Goal: Navigation & Orientation: Find specific page/section

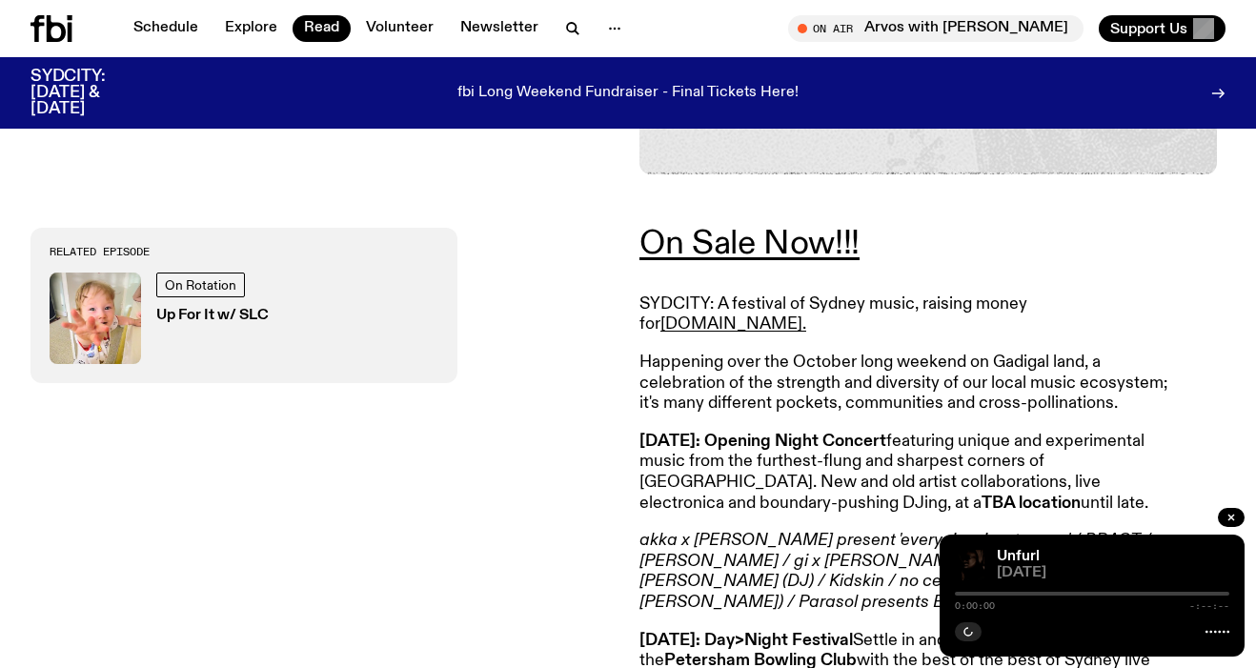
scroll to position [578, 0]
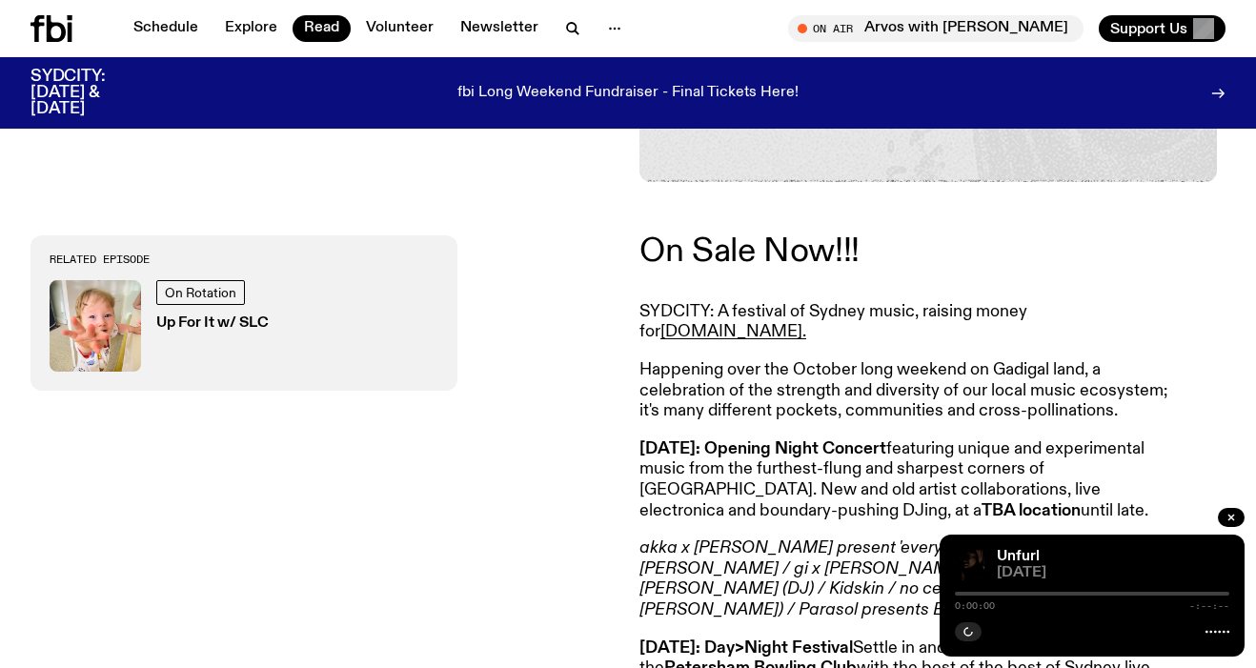
click at [719, 236] on link "On Sale Now!!!" at bounding box center [749, 251] width 220 height 34
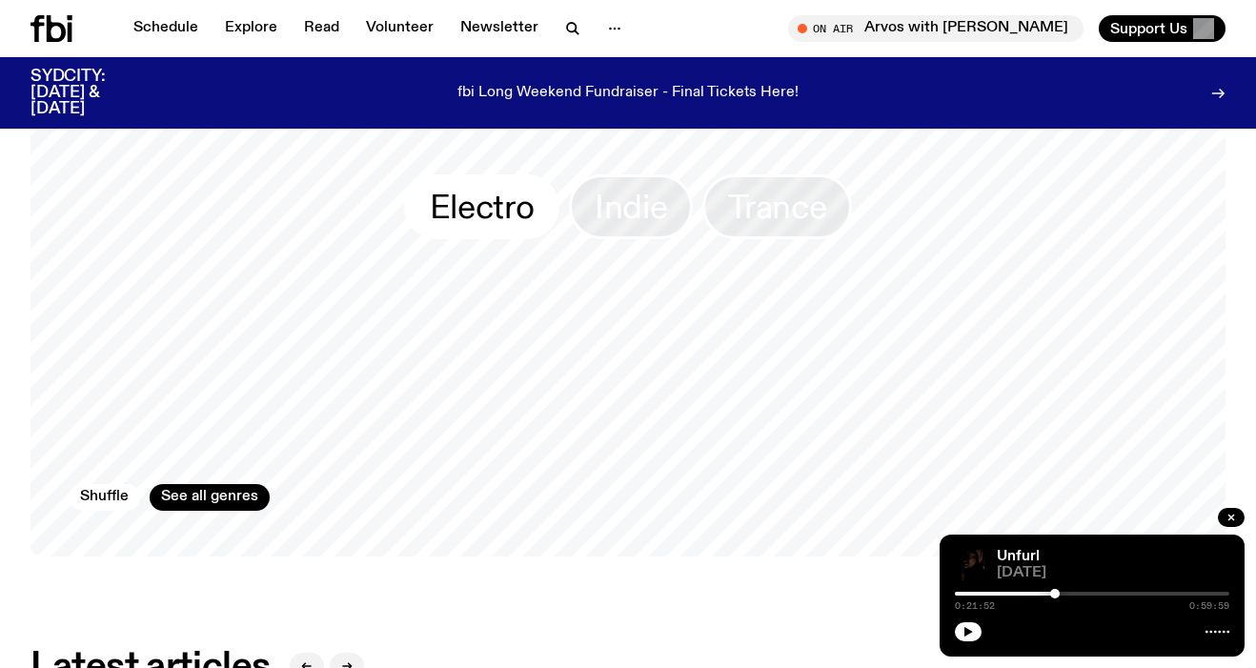
scroll to position [1623, 0]
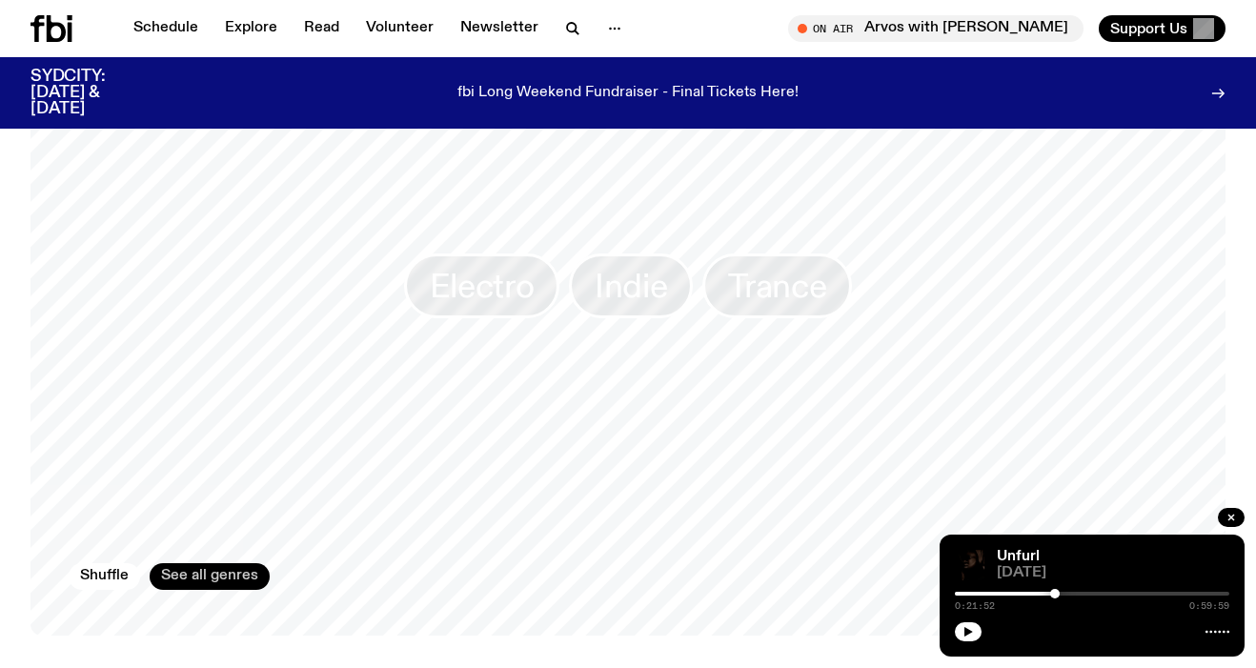
click at [196, 563] on link "See all genres" at bounding box center [210, 576] width 120 height 27
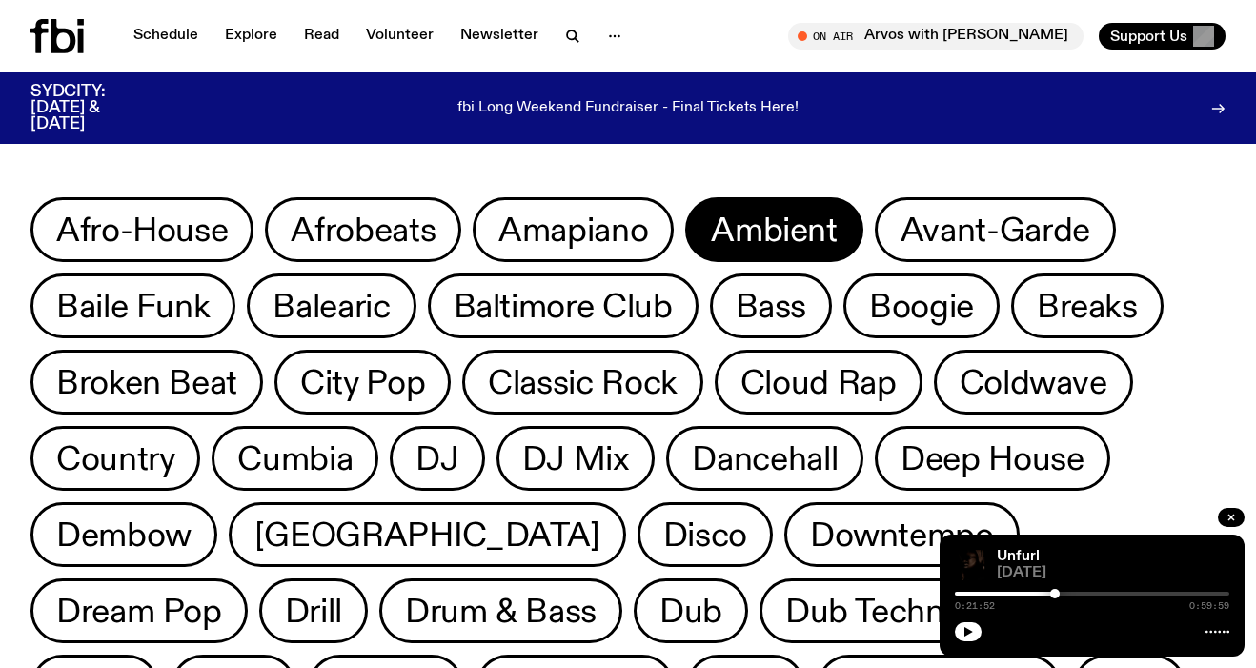
click at [777, 230] on span "Ambient" at bounding box center [774, 230] width 126 height 37
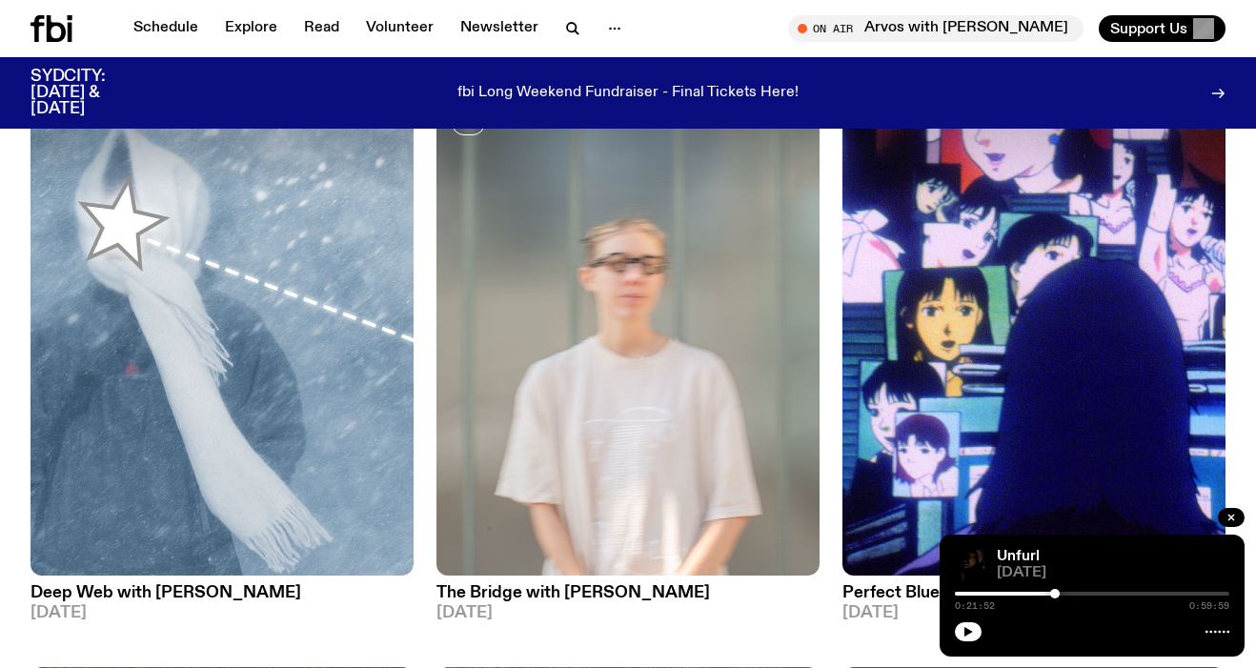
scroll to position [2615, 0]
